Goal: Transaction & Acquisition: Purchase product/service

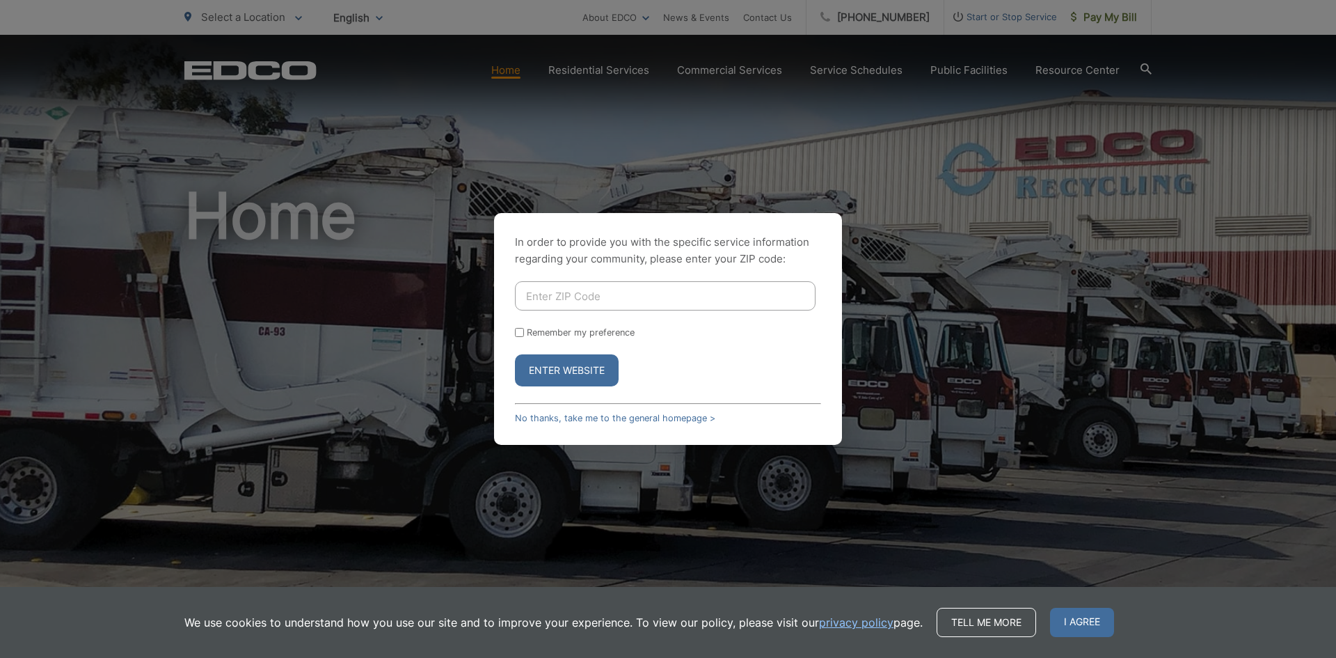
click at [578, 378] on button "Enter Website" at bounding box center [567, 370] width 104 height 32
click at [589, 294] on input "Enter ZIP Code" at bounding box center [665, 295] width 301 height 29
type input "92009"
click at [566, 373] on button "Enter Website" at bounding box center [567, 370] width 104 height 32
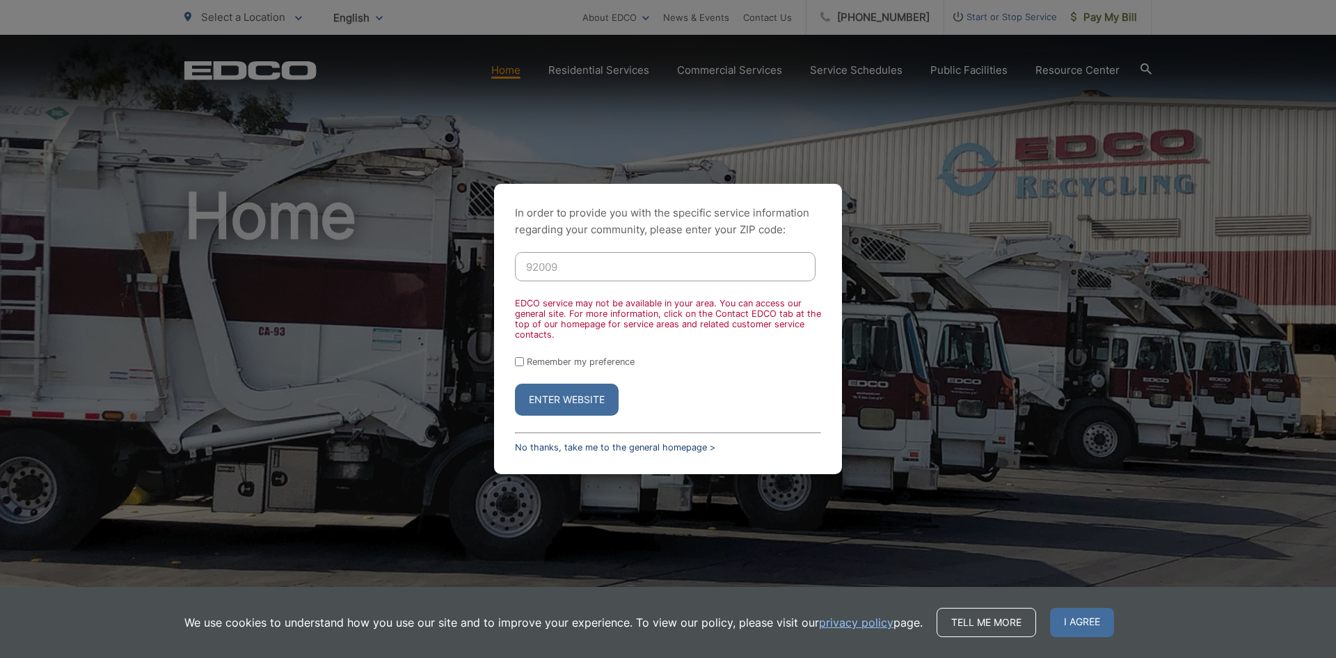
click at [642, 450] on link "No thanks, take me to the general homepage >" at bounding box center [615, 447] width 200 height 10
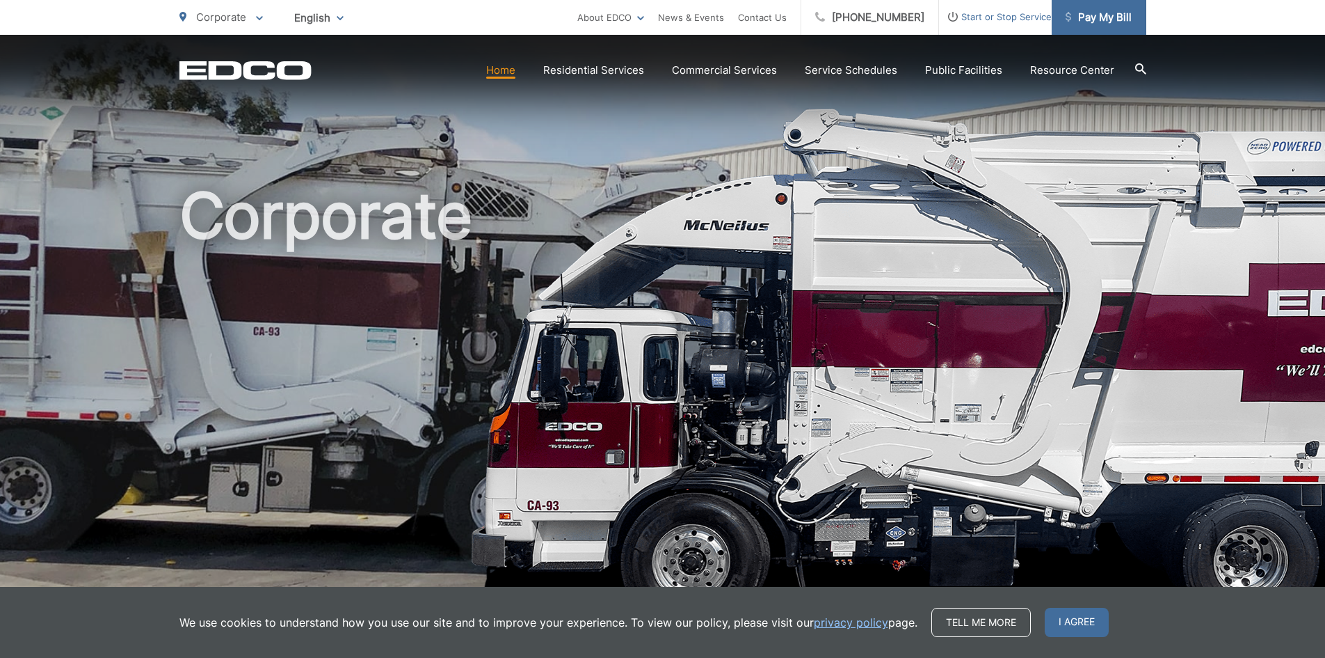
click at [1076, 13] on span "Pay My Bill" at bounding box center [1099, 17] width 66 height 17
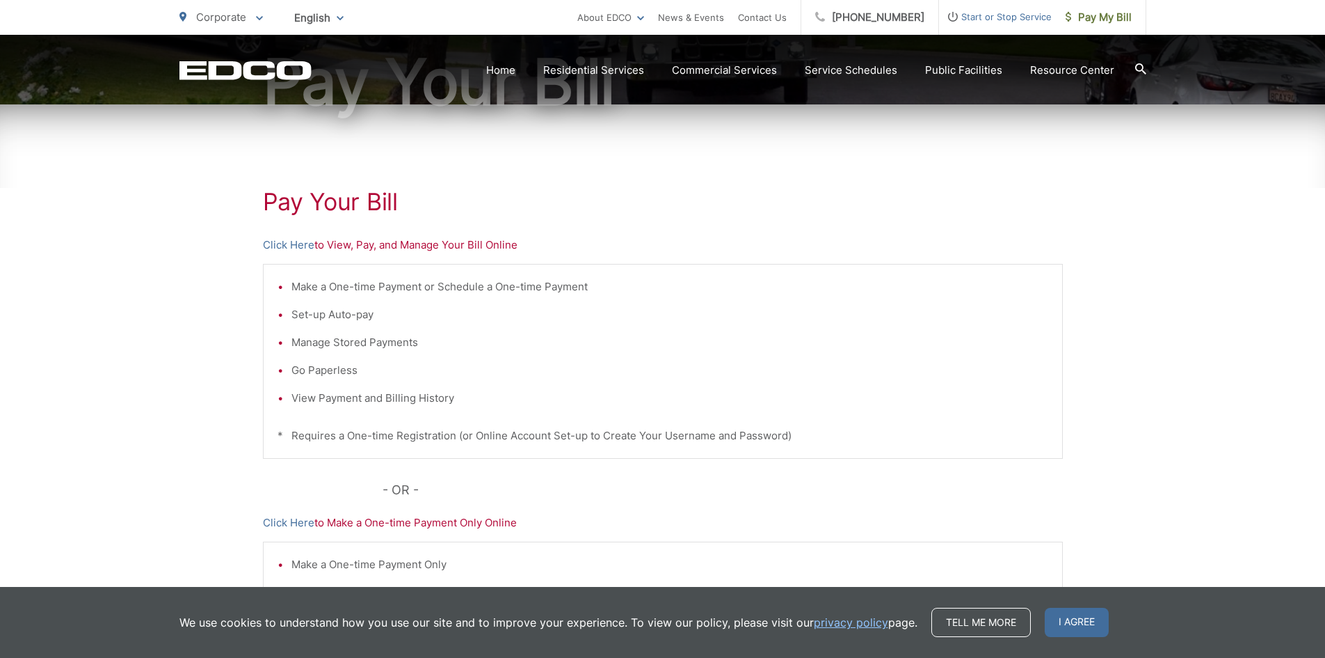
scroll to position [209, 0]
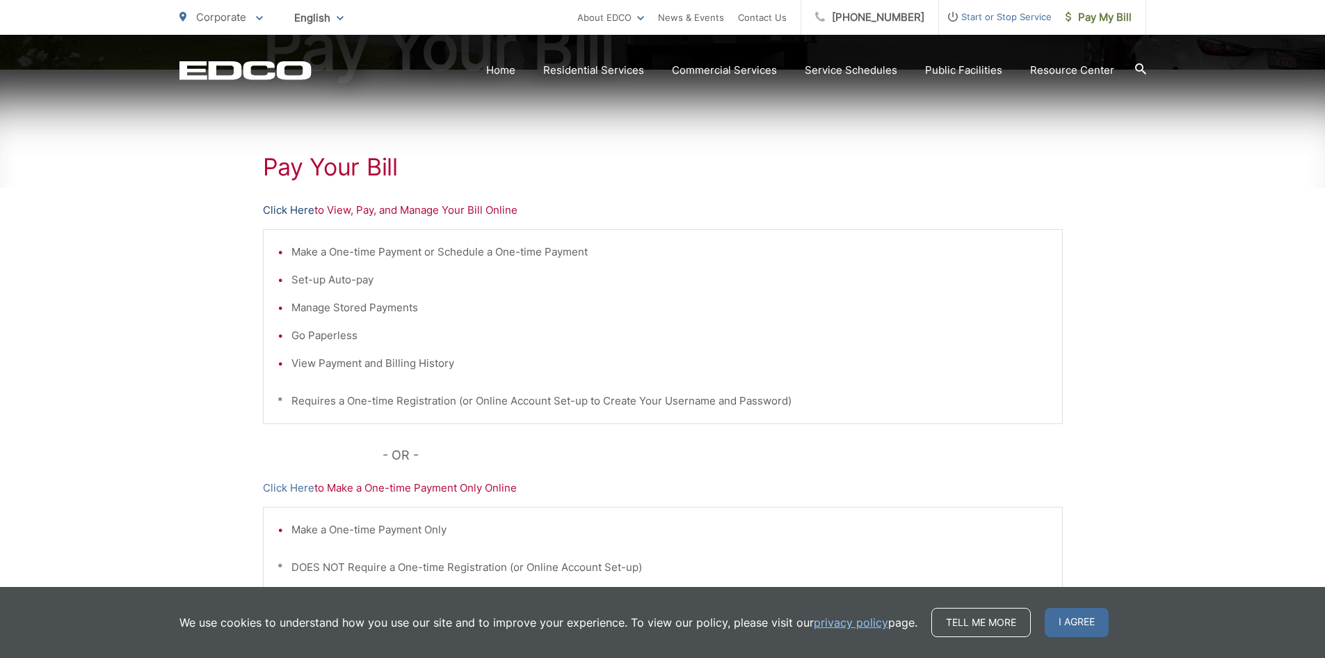
click at [296, 208] on link "Click Here" at bounding box center [288, 210] width 51 height 17
